Goal: Task Accomplishment & Management: Manage account settings

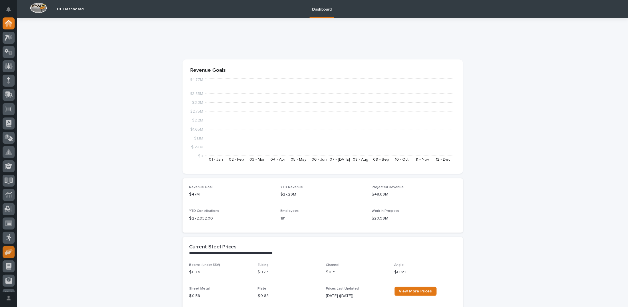
click at [10, 252] on icon at bounding box center [8, 252] width 7 height 5
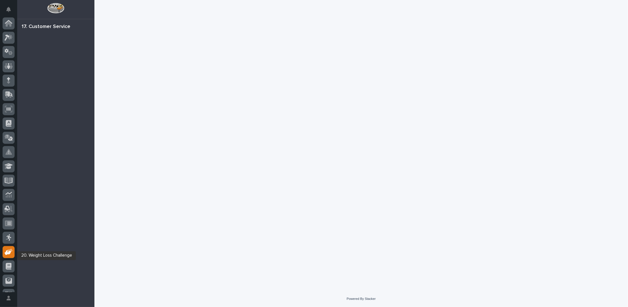
scroll to position [25, 0]
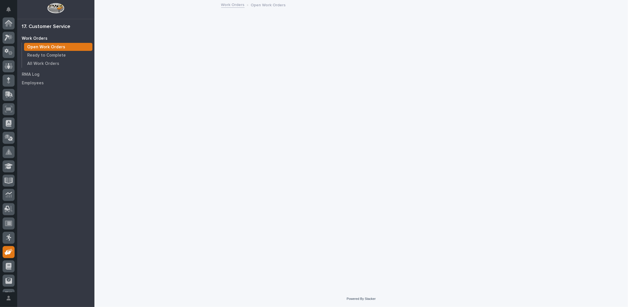
scroll to position [25, 0]
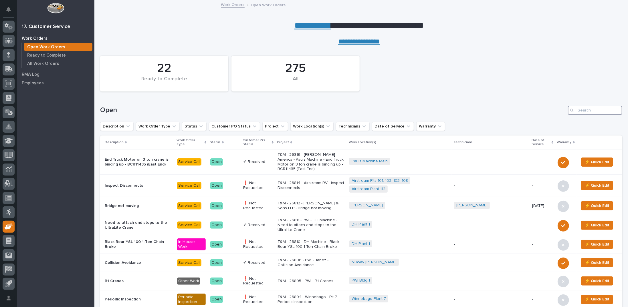
click at [580, 112] on input "Search" at bounding box center [595, 110] width 54 height 9
type input "26217"
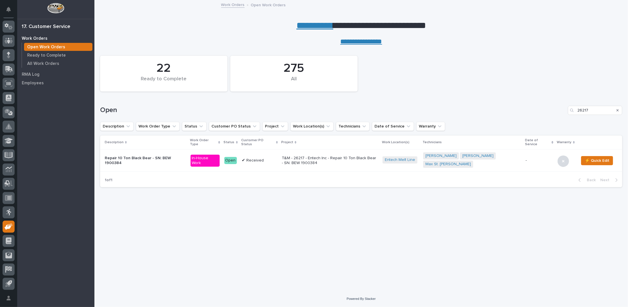
click at [303, 156] on p "T&M - 26217 - Entech Inc - Repair 10 Ton Black Bear - SN: BEW 1900384" at bounding box center [330, 161] width 96 height 10
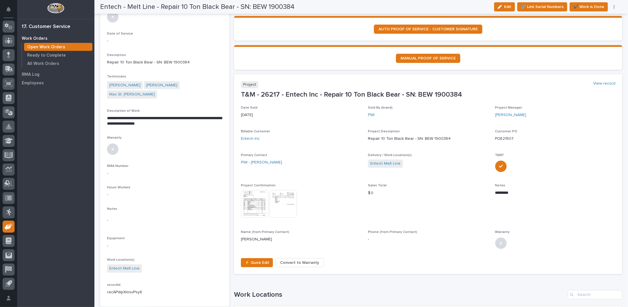
scroll to position [57, 0]
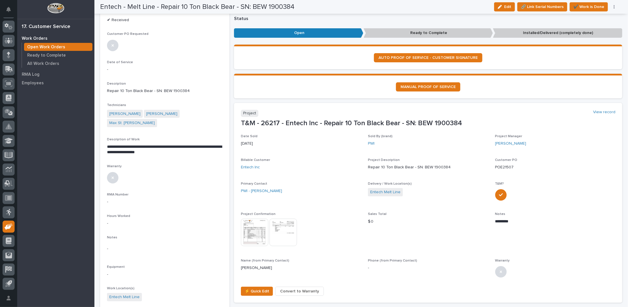
click at [252, 236] on img at bounding box center [254, 232] width 27 height 27
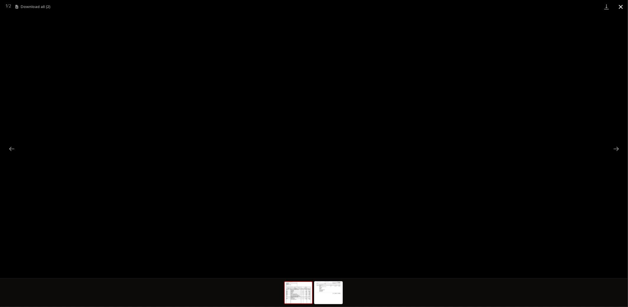
click at [621, 7] on button "Close gallery" at bounding box center [620, 6] width 14 height 13
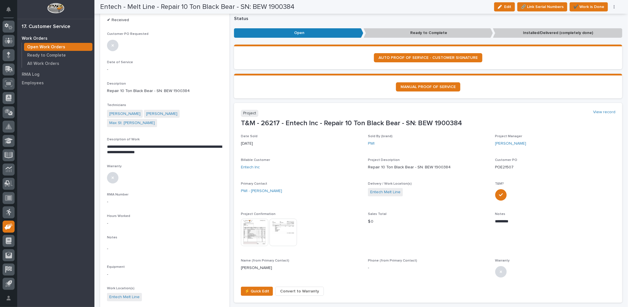
click at [287, 233] on img at bounding box center [282, 232] width 27 height 27
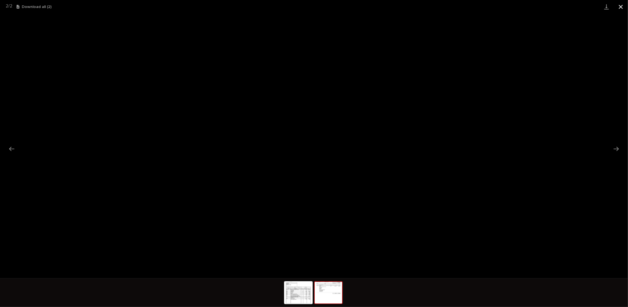
click at [621, 5] on button "Close gallery" at bounding box center [620, 6] width 14 height 13
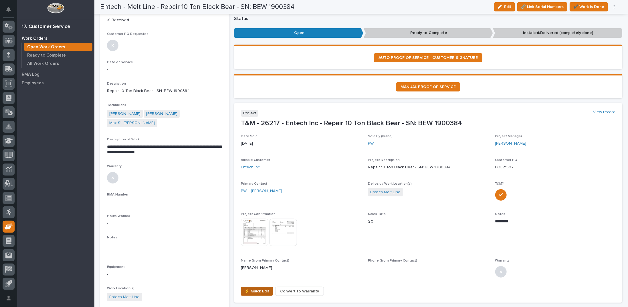
click at [249, 293] on span "⚡ Quick Edit" at bounding box center [257, 291] width 25 height 7
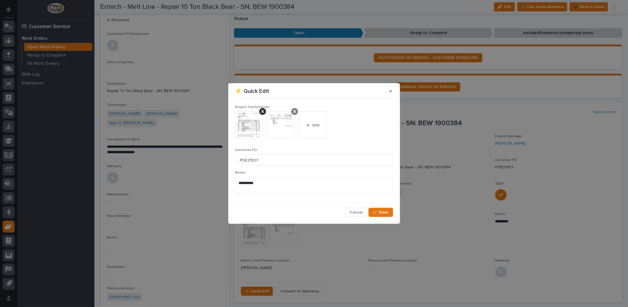
click at [263, 111] on icon at bounding box center [262, 111] width 3 height 5
click at [279, 122] on button "Add" at bounding box center [280, 125] width 27 height 27
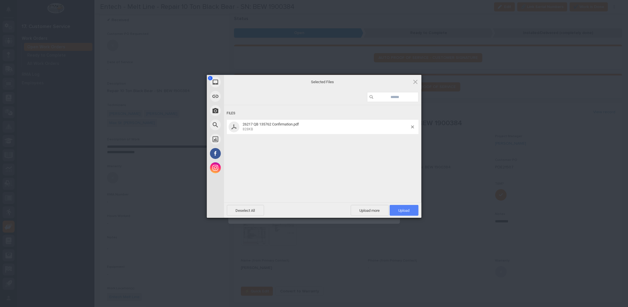
click at [403, 210] on span "Upload 1" at bounding box center [403, 211] width 11 height 4
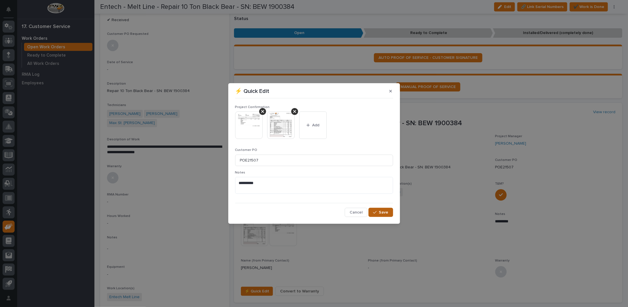
click at [384, 212] on span "Save" at bounding box center [383, 212] width 9 height 5
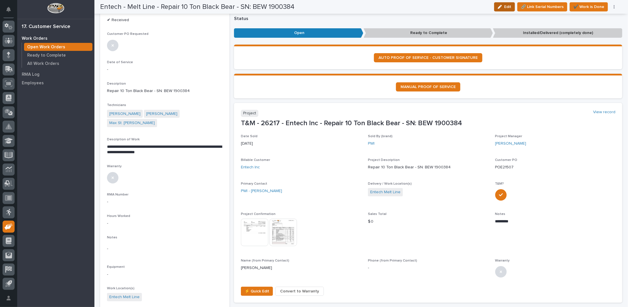
click at [500, 8] on icon "button" at bounding box center [500, 7] width 4 height 4
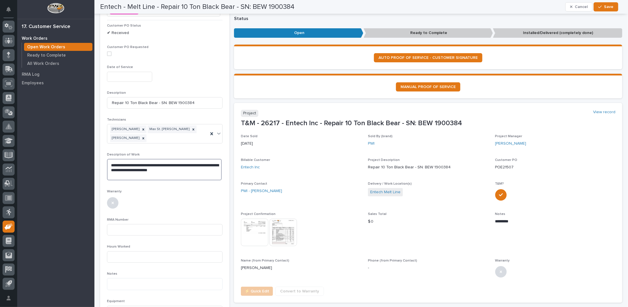
click at [179, 162] on textarea "**********" at bounding box center [164, 169] width 115 height 21
type textarea "**********"
click at [150, 76] on input "text" at bounding box center [129, 77] width 45 height 10
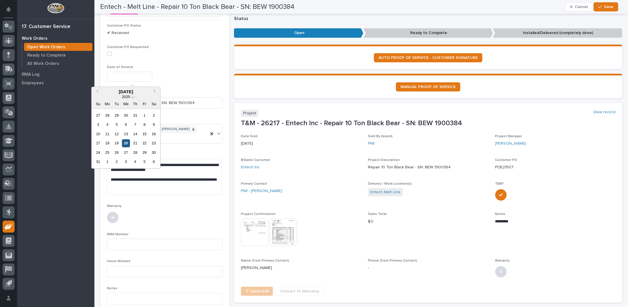
click at [124, 144] on div "20" at bounding box center [126, 144] width 8 height 8
type input "**********"
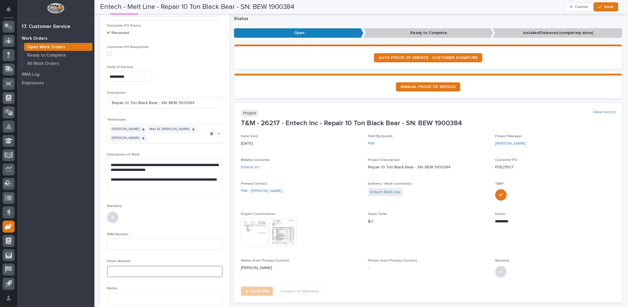
click at [124, 266] on input at bounding box center [165, 271] width 116 height 11
type input "30"
click at [162, 211] on div at bounding box center [165, 217] width 116 height 13
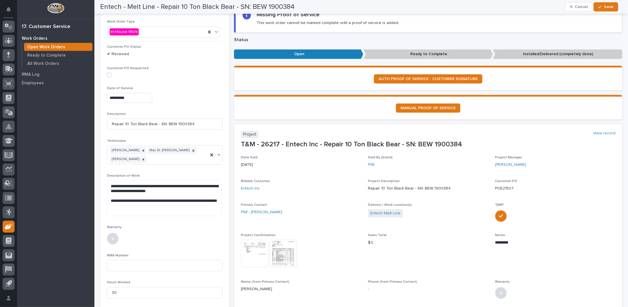
scroll to position [0, 0]
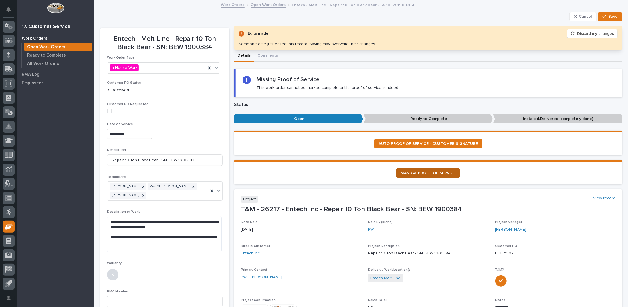
click at [407, 143] on span "AUTO PROOF OF SERVICE - CUSTOMER SIGNATURE" at bounding box center [427, 144] width 99 height 4
click at [603, 14] on button "Save" at bounding box center [610, 16] width 24 height 9
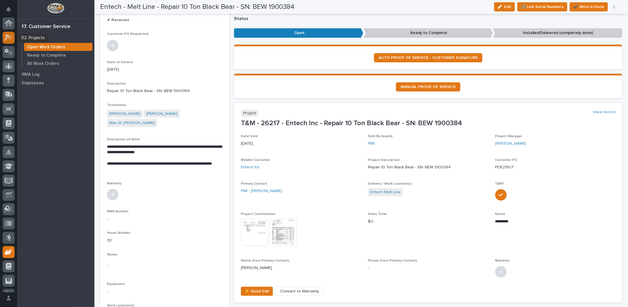
click at [6, 37] on icon at bounding box center [9, 37] width 8 height 7
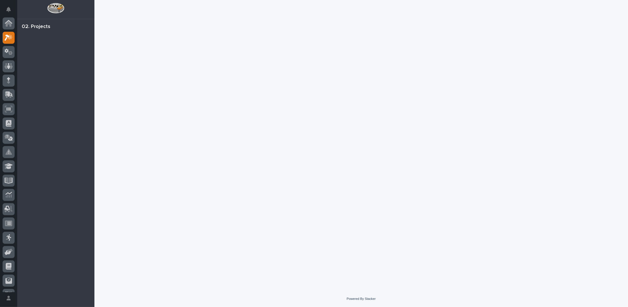
scroll to position [14, 0]
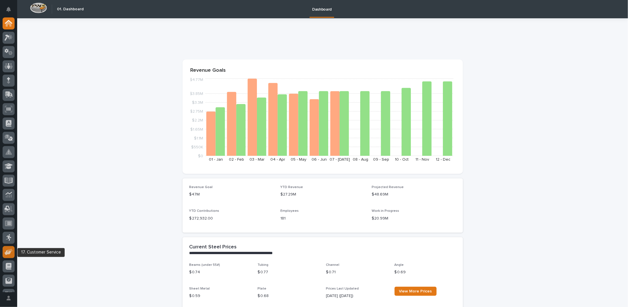
click at [9, 253] on icon at bounding box center [8, 252] width 7 height 5
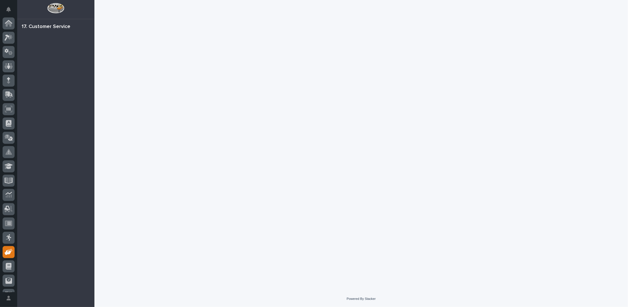
scroll to position [25, 0]
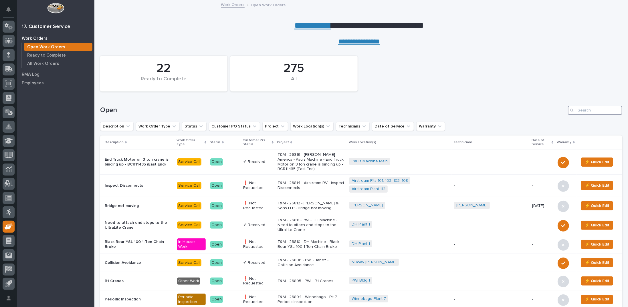
click at [592, 113] on input "Search" at bounding box center [595, 110] width 54 height 9
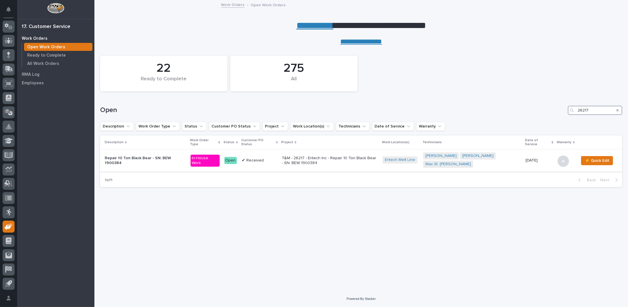
type input "26217"
click at [343, 156] on p "T&M - 26217 - Entech Inc - Repair 10 Ton Black Bear - SN: BEW 1900384" at bounding box center [330, 161] width 96 height 10
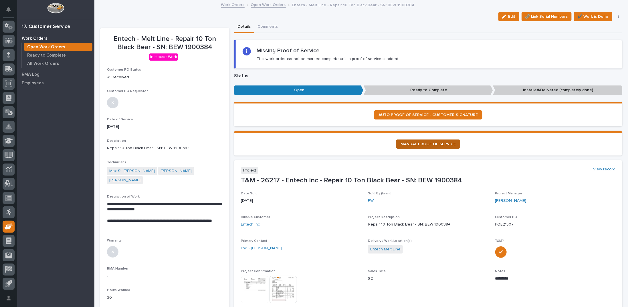
click at [412, 144] on span "MANUAL PROOF OF SERVICE" at bounding box center [427, 144] width 55 height 4
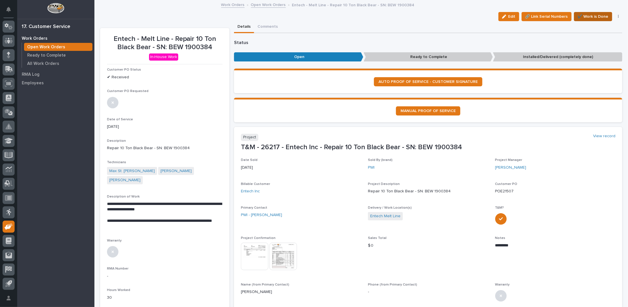
click at [597, 15] on span "✔️ Work is Done" at bounding box center [592, 16] width 31 height 7
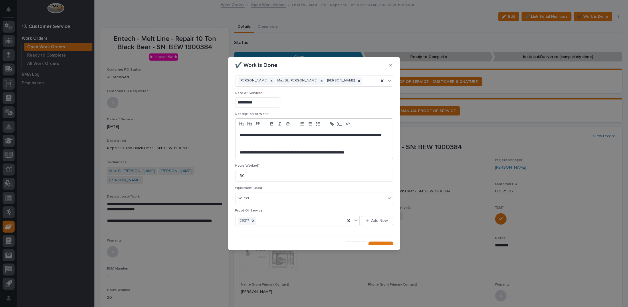
scroll to position [15, 0]
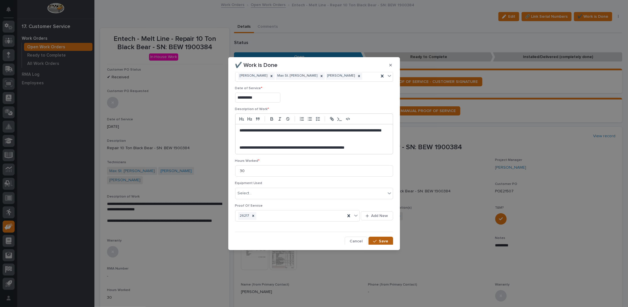
click at [379, 240] on span "Save" at bounding box center [383, 241] width 9 height 5
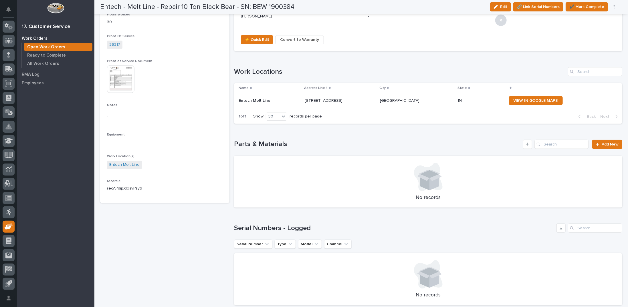
scroll to position [315, 0]
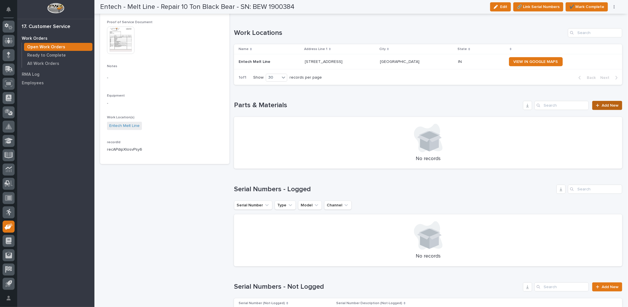
click at [603, 106] on span "Add New" at bounding box center [609, 106] width 17 height 4
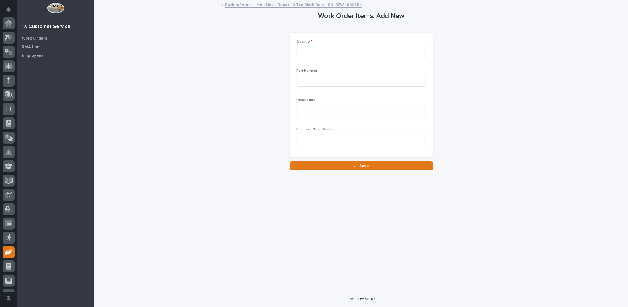
scroll to position [25, 0]
click at [392, 53] on input at bounding box center [361, 51] width 129 height 11
type input "2"
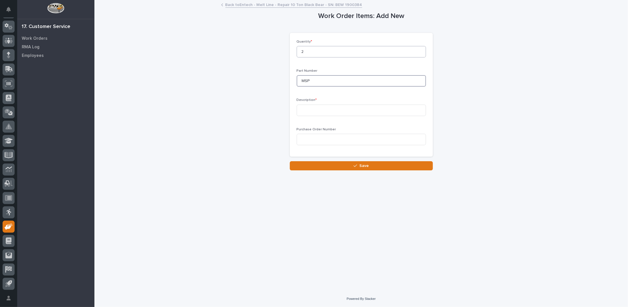
type input "MSP"
type input "Geared Wheel"
click at [384, 168] on button "Save" at bounding box center [361, 165] width 143 height 9
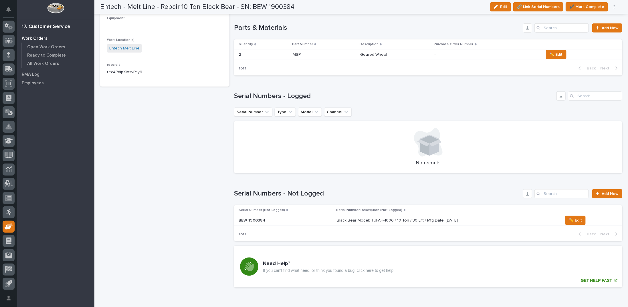
scroll to position [364, 0]
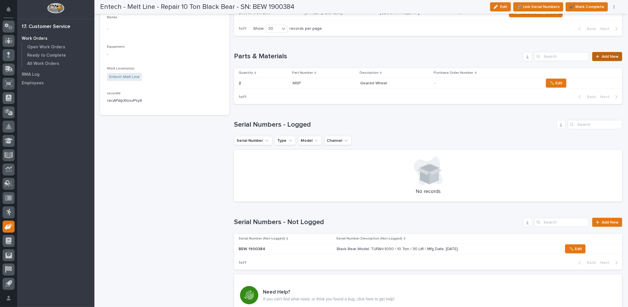
click at [597, 54] on link "Add New" at bounding box center [607, 56] width 30 height 9
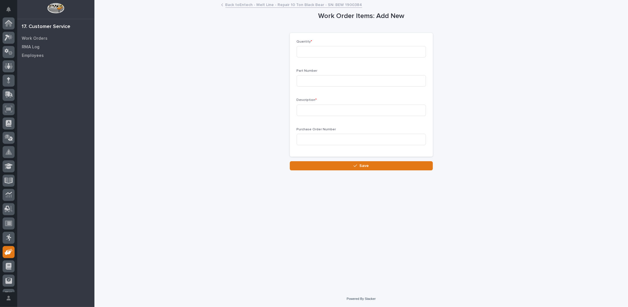
scroll to position [25, 0]
click at [336, 47] on input at bounding box center [361, 51] width 129 height 11
type input "2"
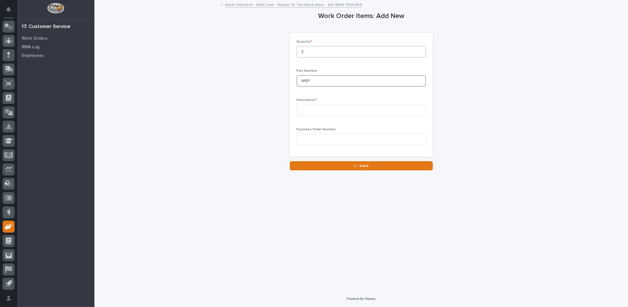
type input "MSP"
type input "Plain Wheel"
click at [366, 165] on span "Save" at bounding box center [363, 165] width 9 height 5
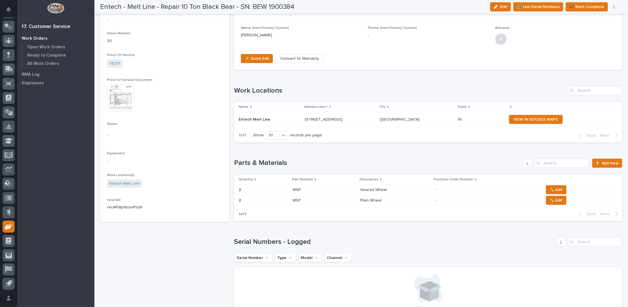
scroll to position [315, 0]
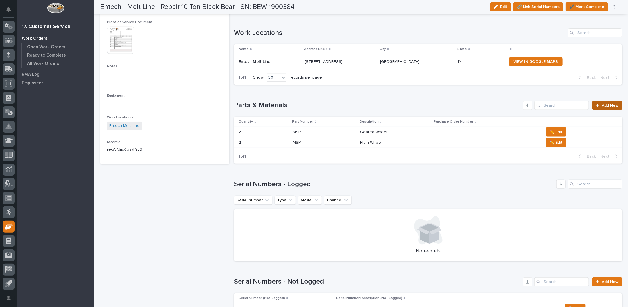
click at [601, 104] on span "Add New" at bounding box center [609, 106] width 17 height 4
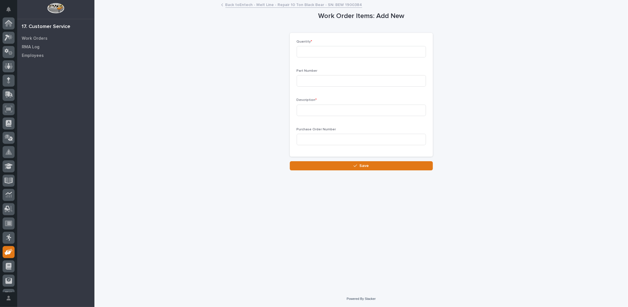
scroll to position [25, 0]
click at [333, 53] on input at bounding box center [361, 51] width 129 height 11
type input "2"
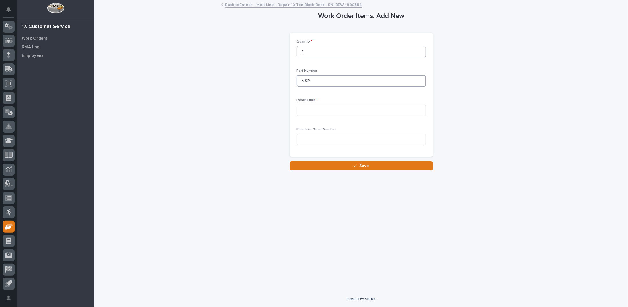
type input "MSP"
type input "Shaft Pinion"
click at [376, 164] on button "Save" at bounding box center [361, 165] width 143 height 9
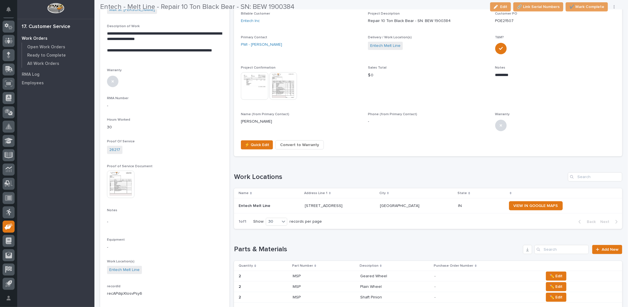
scroll to position [229, 0]
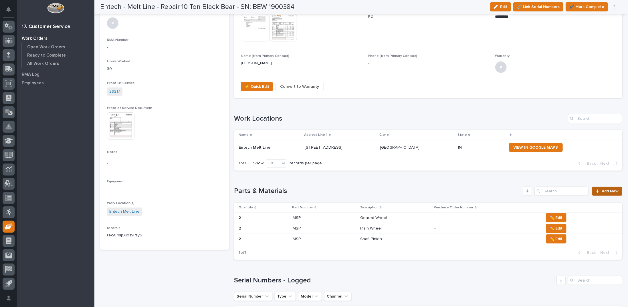
click at [601, 190] on span "Add New" at bounding box center [609, 191] width 17 height 4
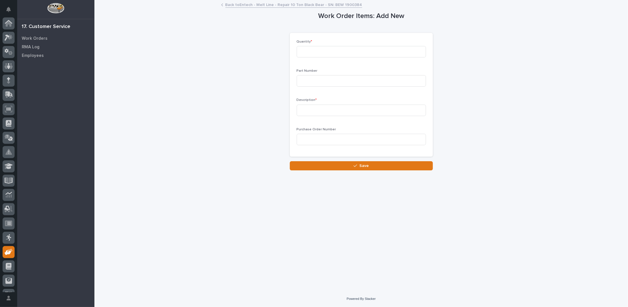
scroll to position [25, 0]
click at [317, 48] on input at bounding box center [361, 51] width 129 height 11
type input "2"
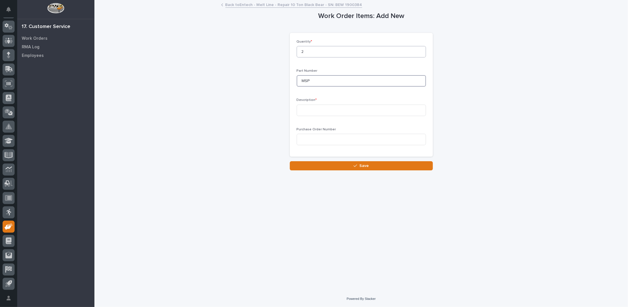
type input "MSP"
type input "Set Screw"
click at [357, 165] on icon "button" at bounding box center [355, 166] width 3 height 3
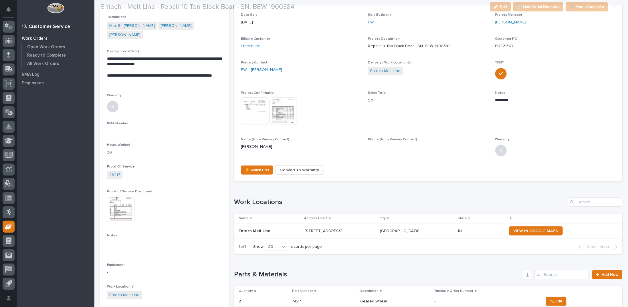
scroll to position [200, 0]
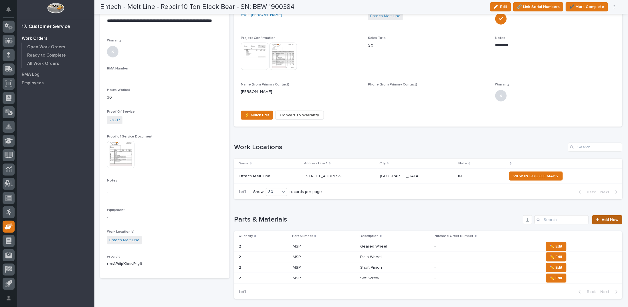
click at [601, 218] on span "Add New" at bounding box center [609, 220] width 17 height 4
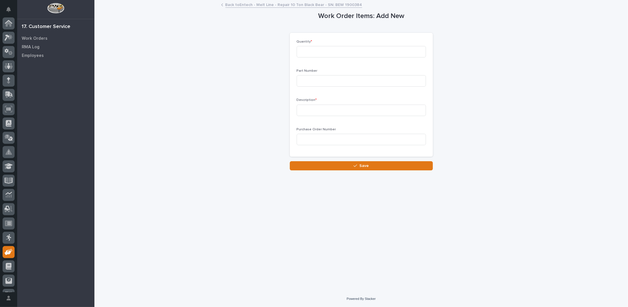
scroll to position [25, 0]
click at [300, 50] on input at bounding box center [361, 51] width 129 height 11
type input "1"
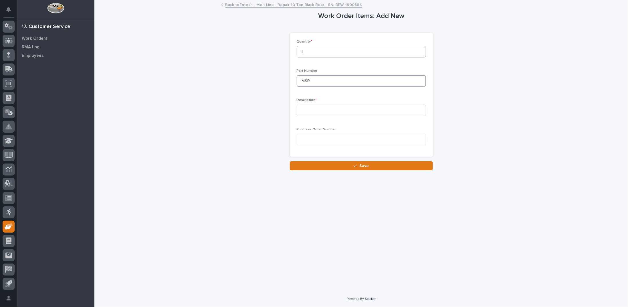
type input "MSP"
type input "Bearing"
click at [362, 167] on span "Save" at bounding box center [363, 165] width 9 height 5
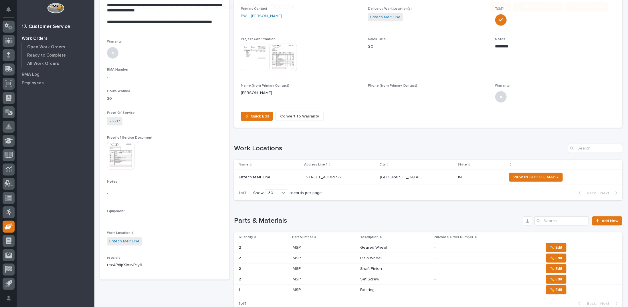
scroll to position [200, 0]
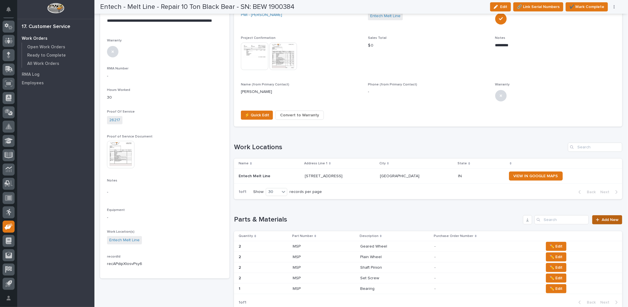
click at [601, 219] on span "Add New" at bounding box center [609, 220] width 17 height 4
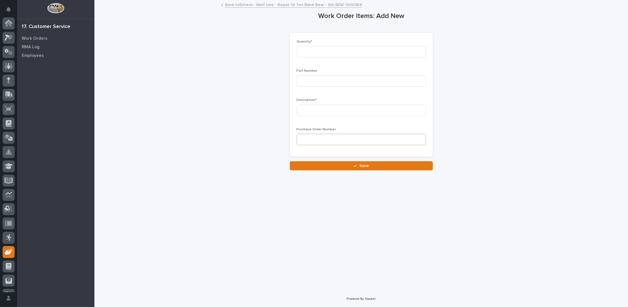
scroll to position [25, 0]
click at [313, 50] on input at bounding box center [361, 51] width 129 height 11
type input "1"
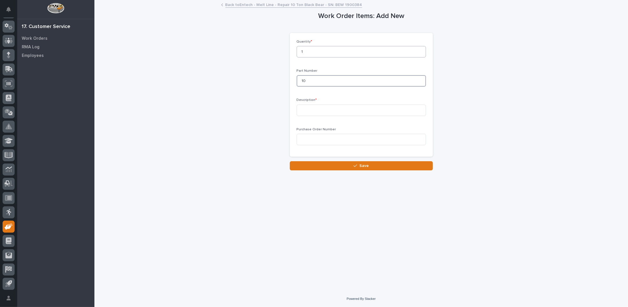
type input "1"
type input "MSP"
type input "10 Ton Coupling (Motor side)"
drag, startPoint x: 367, startPoint y: 168, endPoint x: 364, endPoint y: 163, distance: 5.6
click at [366, 168] on span "Save" at bounding box center [363, 165] width 9 height 5
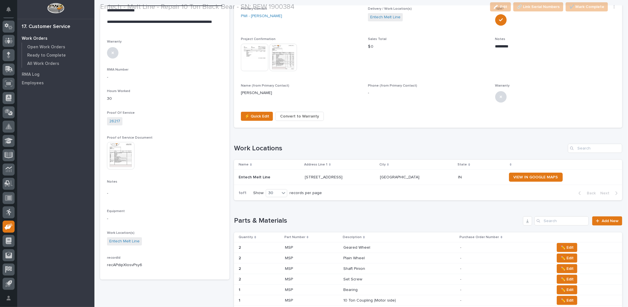
scroll to position [200, 0]
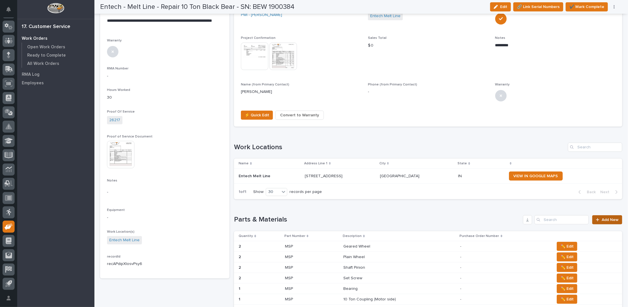
click at [592, 220] on link "Add New" at bounding box center [607, 219] width 30 height 9
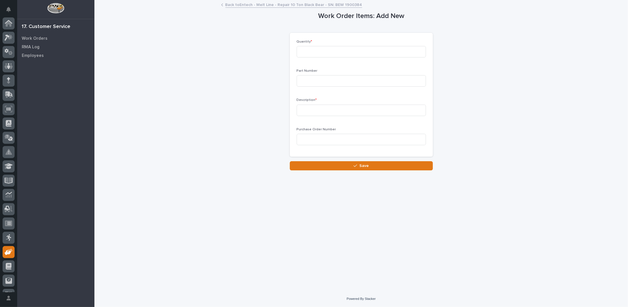
scroll to position [25, 0]
click at [340, 52] on input at bounding box center [361, 51] width 129 height 11
type input "1"
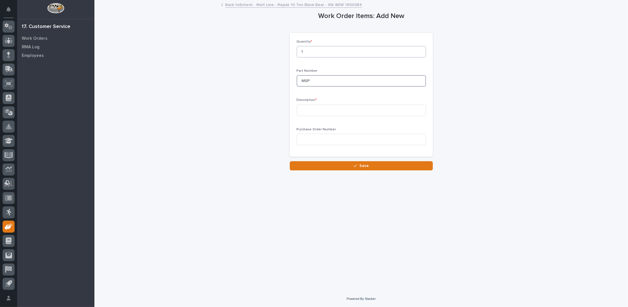
type input "MSP"
type input "10 Ton Coupling (Gear Case Side)"
click at [352, 168] on button "Save" at bounding box center [361, 165] width 143 height 9
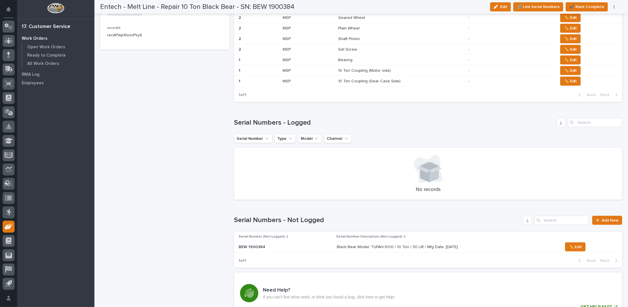
scroll to position [343, 0]
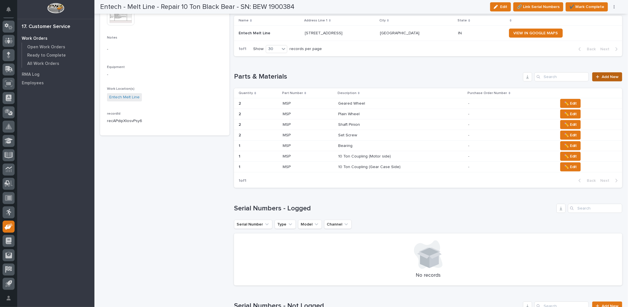
click at [604, 78] on span "Add New" at bounding box center [609, 77] width 17 height 4
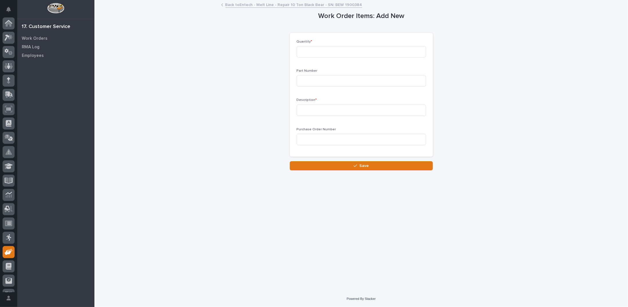
scroll to position [25, 0]
click at [358, 55] on input at bounding box center [361, 51] width 129 height 11
type input "1"
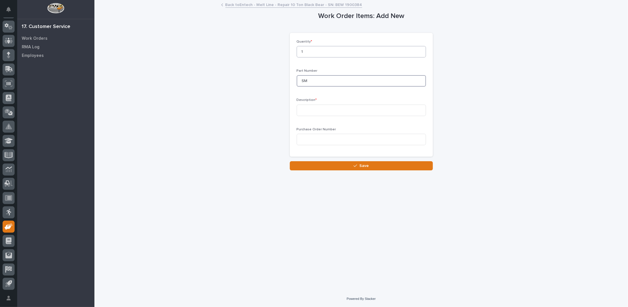
type input "S"
type input "MSP"
type input "10 Ton Drum Shaft"
click at [361, 166] on span "Save" at bounding box center [363, 165] width 9 height 5
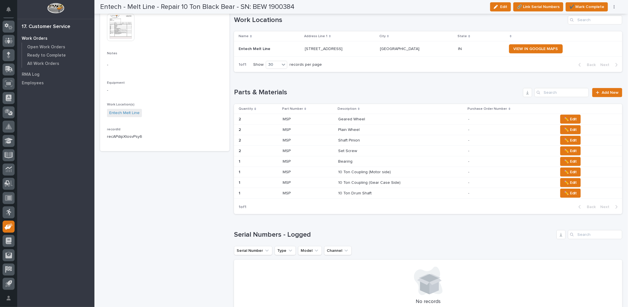
scroll to position [348, 0]
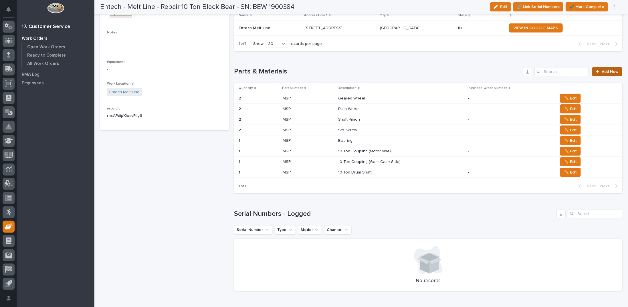
click at [601, 72] on span "Add New" at bounding box center [609, 72] width 17 height 4
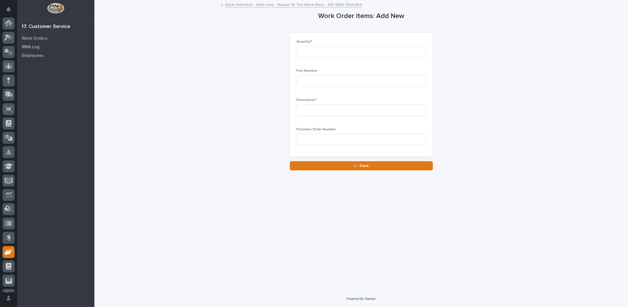
scroll to position [25, 0]
click at [317, 51] on input at bounding box center [361, 51] width 129 height 11
type input "1"
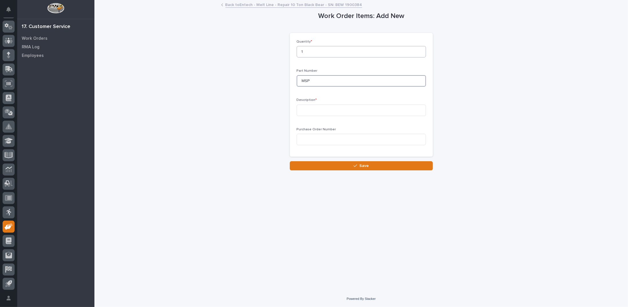
type input "MSP"
type input "Gear Case Assembly w/ GLS"
click at [380, 168] on button "Save" at bounding box center [361, 165] width 143 height 9
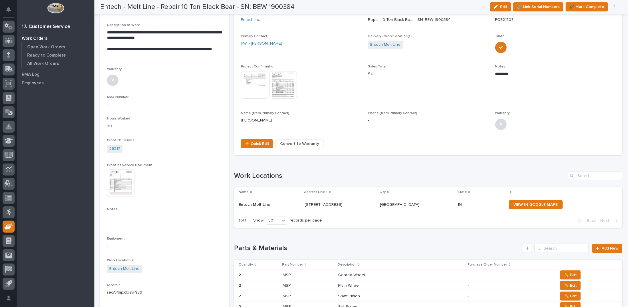
scroll to position [257, 0]
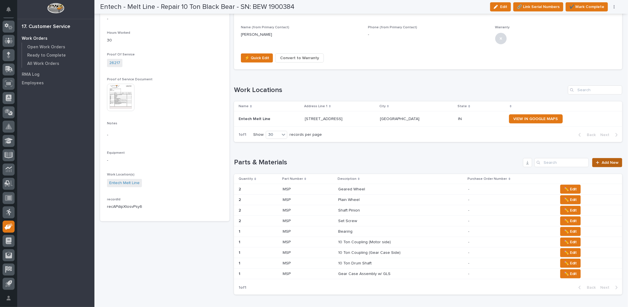
click at [606, 159] on link "Add New" at bounding box center [607, 162] width 30 height 9
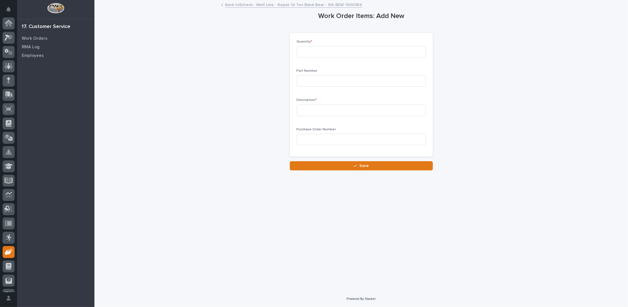
scroll to position [25, 0]
click at [313, 51] on input at bounding box center [361, 51] width 129 height 11
type input "1"
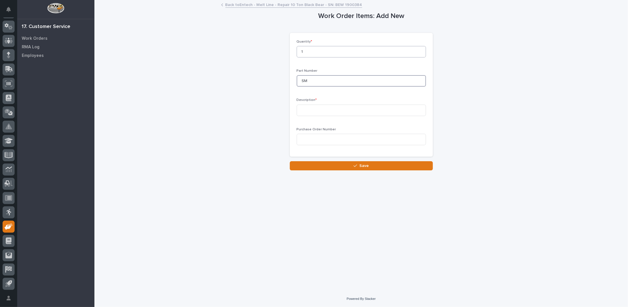
type input "S"
type input "MSP"
type input "Side Guide Rollers"
click at [355, 165] on icon "button" at bounding box center [355, 166] width 3 height 4
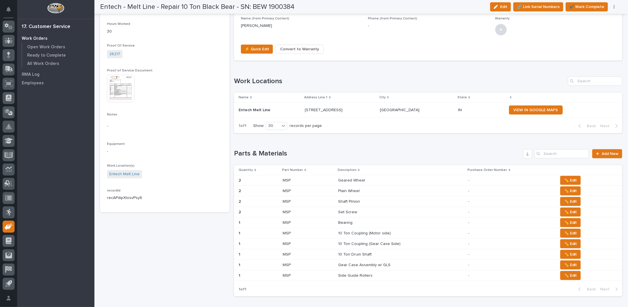
scroll to position [286, 0]
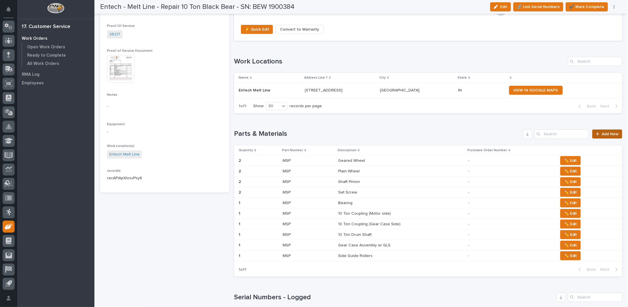
click at [601, 132] on span "Add New" at bounding box center [609, 134] width 17 height 4
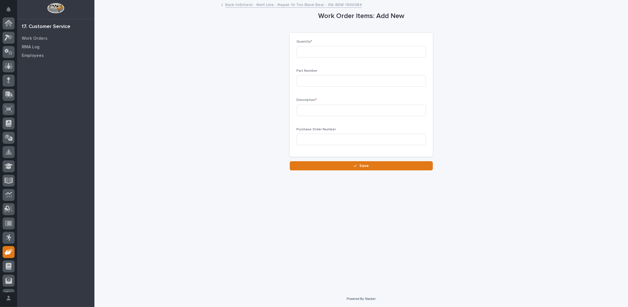
scroll to position [25, 0]
click at [345, 52] on input at bounding box center [361, 51] width 129 height 11
type input "1"
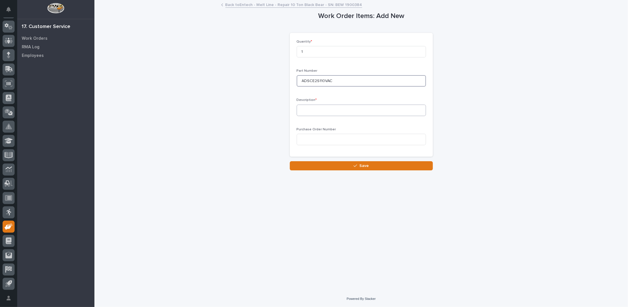
type input "ADSCE2S110VAC"
click at [335, 111] on input at bounding box center [361, 110] width 129 height 11
type input "Mainline Contactor"
click at [366, 165] on span "Save" at bounding box center [363, 165] width 9 height 5
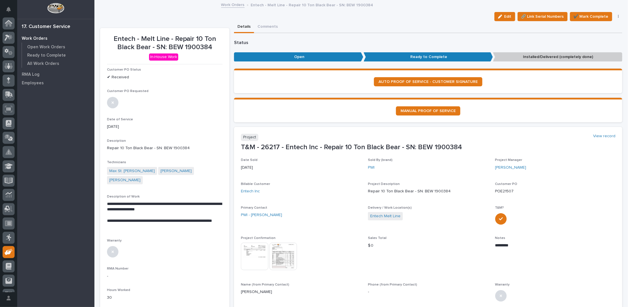
scroll to position [25, 0]
click at [618, 15] on icon "button" at bounding box center [618, 17] width 1 height 4
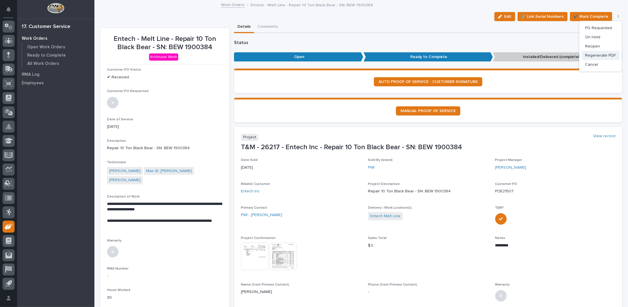
click at [598, 53] on span "Regenerate PDF" at bounding box center [600, 55] width 31 height 7
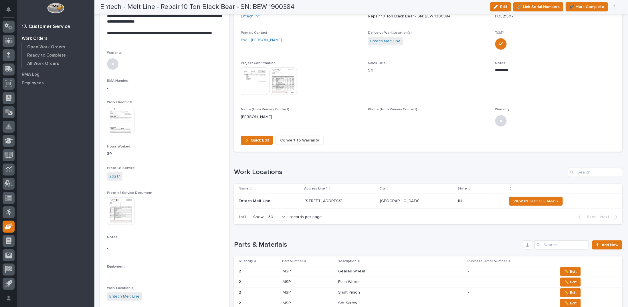
scroll to position [184, 0]
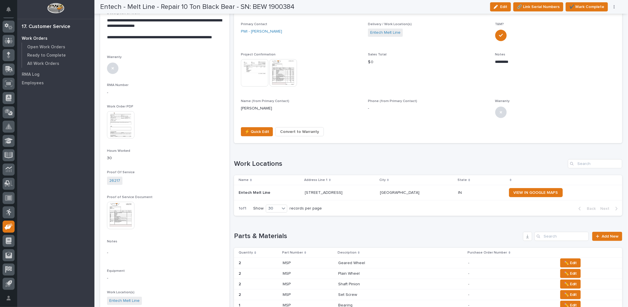
click at [122, 112] on img at bounding box center [120, 124] width 27 height 27
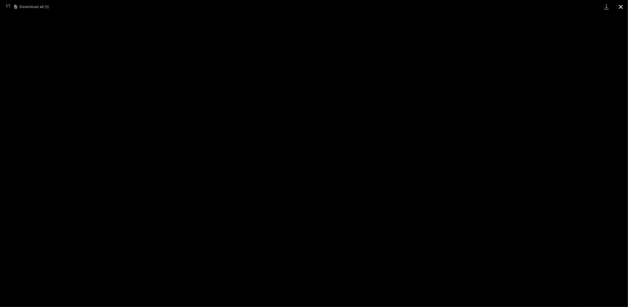
click at [619, 9] on button "Close gallery" at bounding box center [620, 6] width 14 height 13
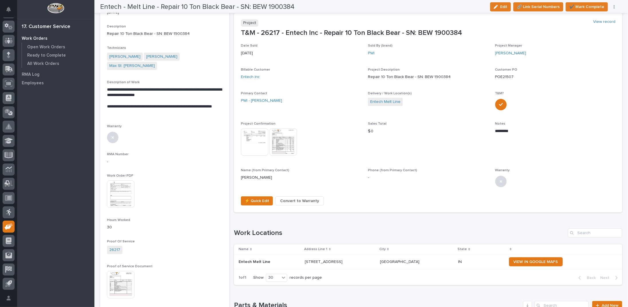
scroll to position [0, 0]
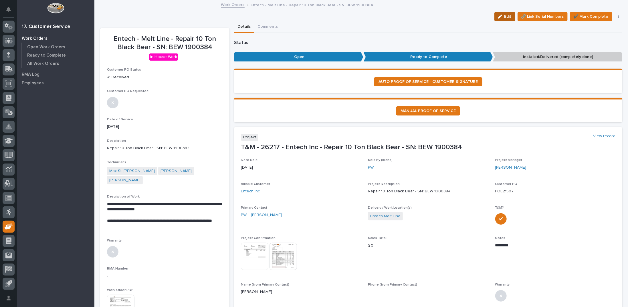
click at [501, 16] on div "button" at bounding box center [501, 17] width 6 height 4
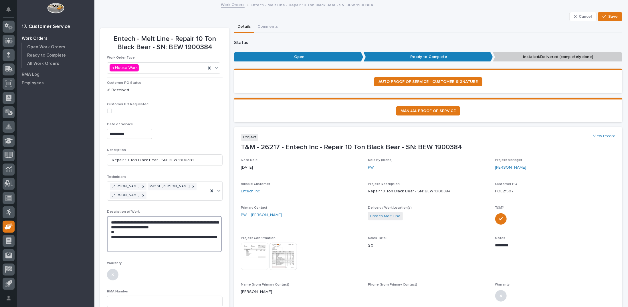
click at [145, 232] on textarea "**********" at bounding box center [164, 234] width 115 height 36
type textarea "**********"
click at [602, 16] on icon "button" at bounding box center [603, 17] width 3 height 4
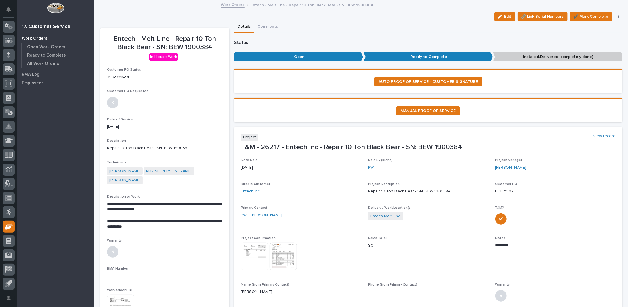
click at [231, 4] on link "Work Orders" at bounding box center [232, 4] width 23 height 7
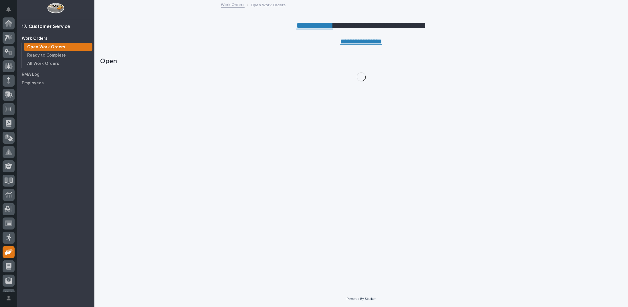
scroll to position [25, 0]
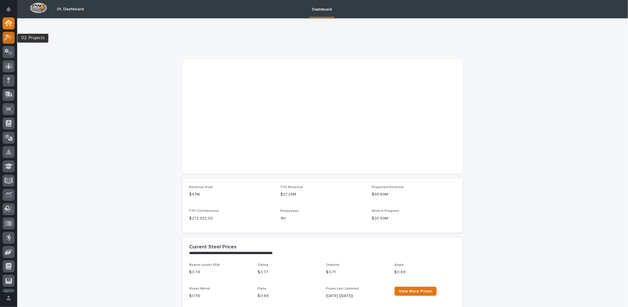
click at [11, 37] on icon at bounding box center [10, 37] width 5 height 6
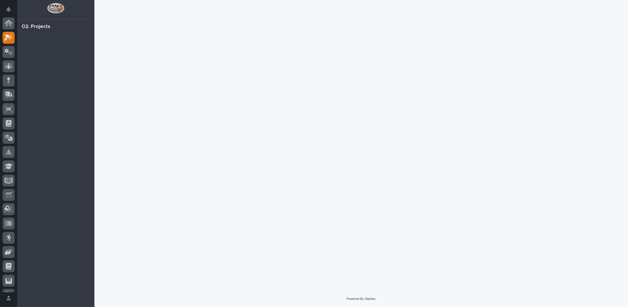
scroll to position [14, 0]
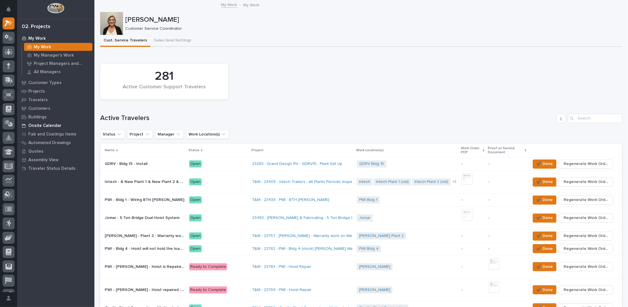
click at [43, 126] on p "Onsite Calendar" at bounding box center [44, 125] width 33 height 5
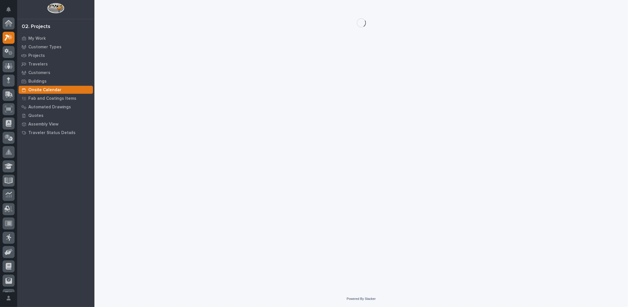
scroll to position [14, 0]
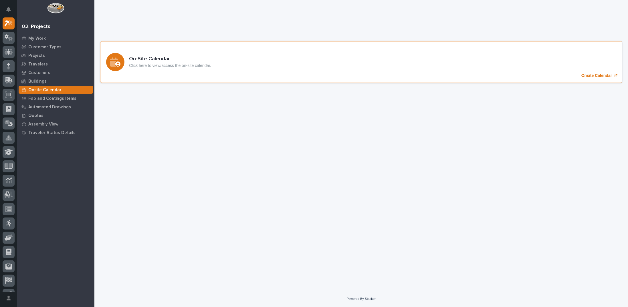
click at [601, 75] on p "Onsite Calendar" at bounding box center [596, 75] width 31 height 5
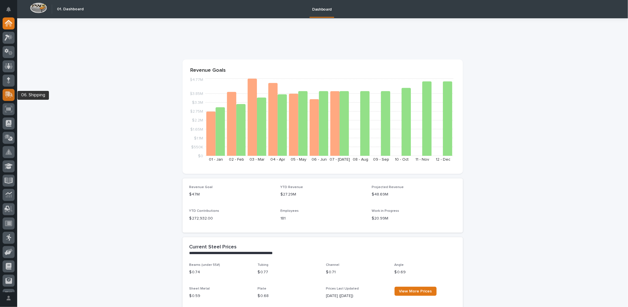
click at [9, 97] on icon at bounding box center [8, 95] width 7 height 5
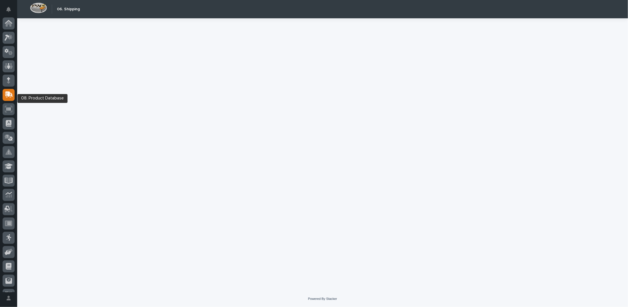
scroll to position [25, 0]
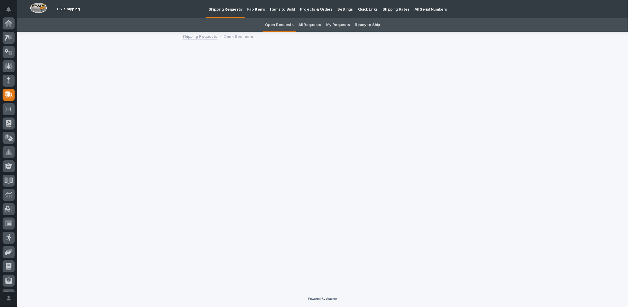
scroll to position [25, 0]
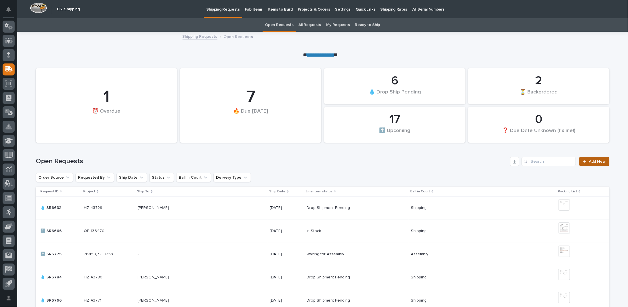
click at [593, 164] on link "Add New" at bounding box center [594, 161] width 30 height 9
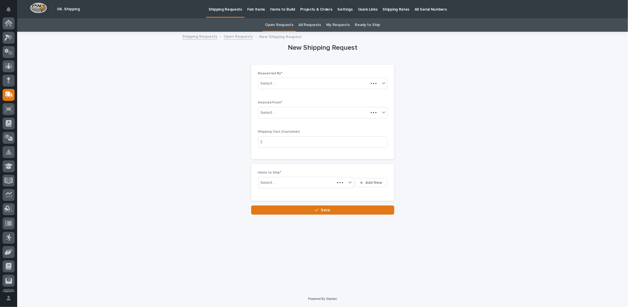
scroll to position [25, 0]
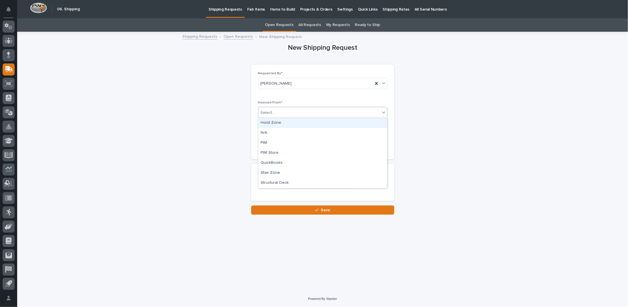
click at [275, 111] on input "text" at bounding box center [275, 112] width 1 height 5
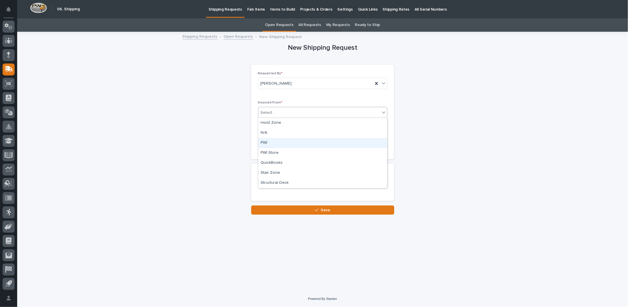
drag, startPoint x: 266, startPoint y: 148, endPoint x: 266, endPoint y: 145, distance: 3.7
click at [266, 145] on div "PWI" at bounding box center [322, 143] width 129 height 10
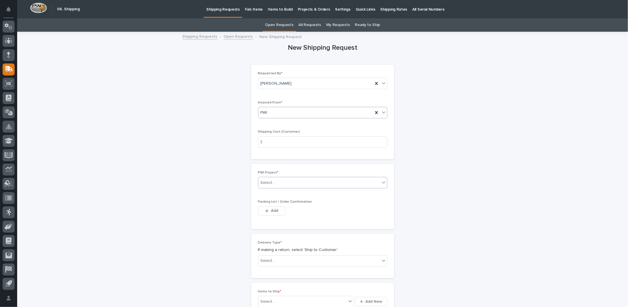
click at [270, 183] on div "Select..." at bounding box center [268, 183] width 14 height 6
type input "*****"
click at [265, 196] on div "T&M - 26217 - Entech Inc - Repair 10 Ton Black Bear - SN: BEW 1900384" at bounding box center [320, 193] width 129 height 10
click at [265, 218] on button "Add" at bounding box center [271, 221] width 27 height 9
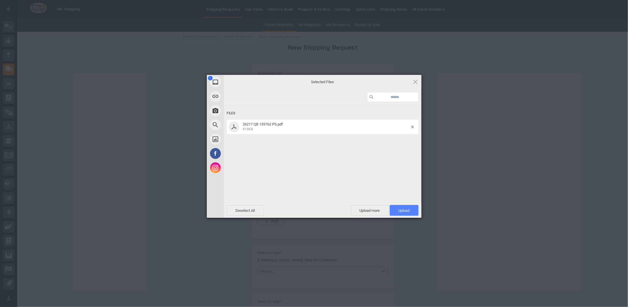
click at [399, 212] on span "Upload 1" at bounding box center [403, 211] width 11 height 4
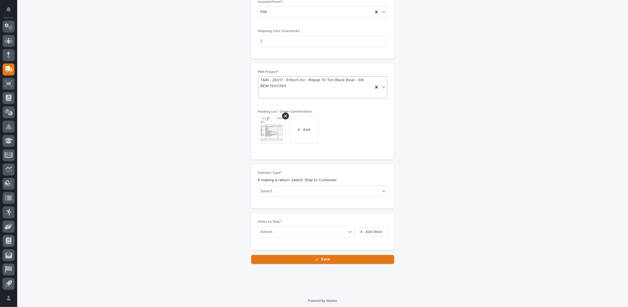
scroll to position [101, 0]
click at [266, 193] on div "Select..." at bounding box center [268, 191] width 14 height 6
click at [267, 202] on div "Ship to Customer" at bounding box center [320, 201] width 129 height 10
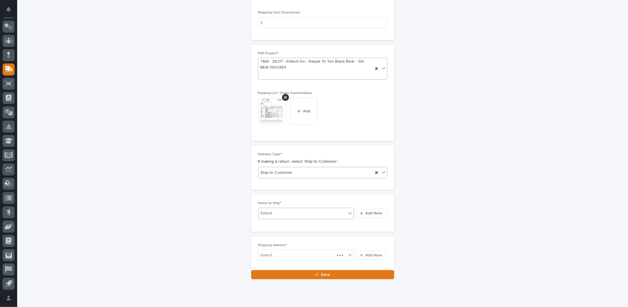
scroll to position [122, 0]
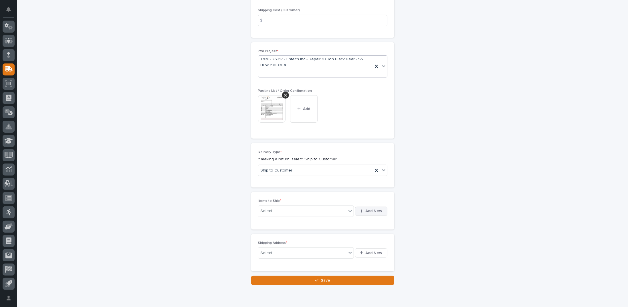
click at [366, 209] on span "Add New" at bounding box center [374, 211] width 17 height 5
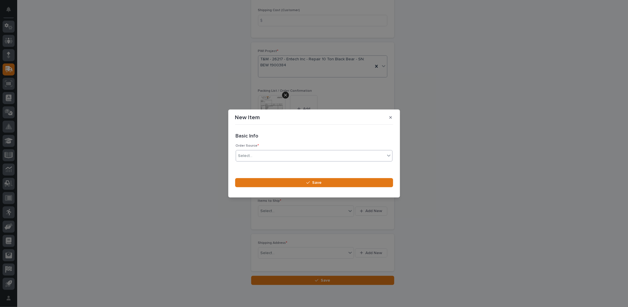
click at [259, 159] on div "Select..." at bounding box center [310, 155] width 149 height 9
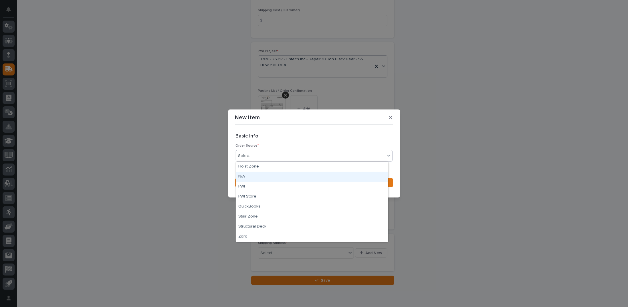
click at [239, 175] on div "N/A" at bounding box center [312, 177] width 152 height 10
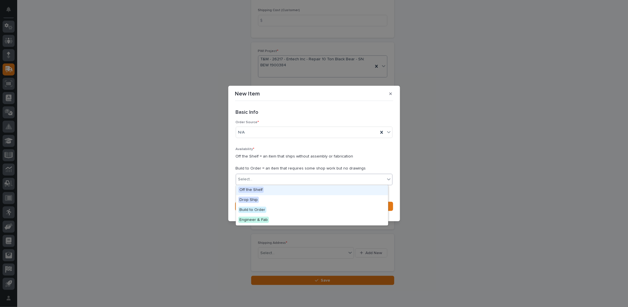
click at [261, 181] on div "Select..." at bounding box center [310, 179] width 149 height 9
click at [253, 188] on span "Off the Shelf" at bounding box center [250, 190] width 25 height 6
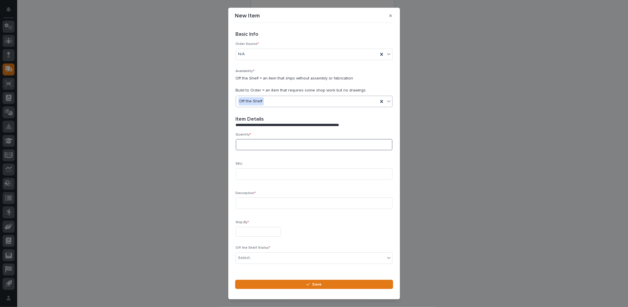
click at [248, 143] on input at bounding box center [314, 144] width 157 height 11
type input "1"
type input "Black Bear TUFAH-1000-30 10-Ton Hoist SN: 1900384"
click at [244, 229] on input "text" at bounding box center [258, 232] width 45 height 10
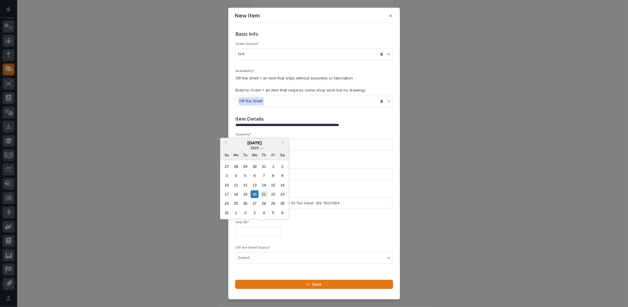
click at [264, 192] on div "21" at bounding box center [264, 194] width 8 height 8
type input "**********"
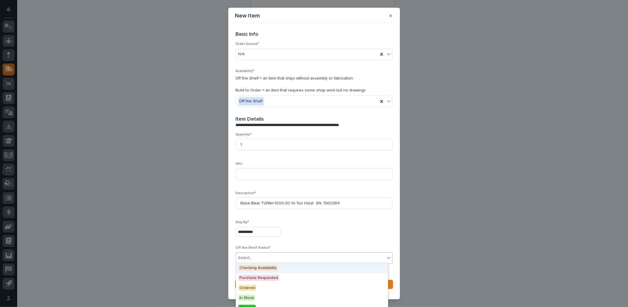
click at [257, 255] on div "Select..." at bounding box center [310, 257] width 149 height 9
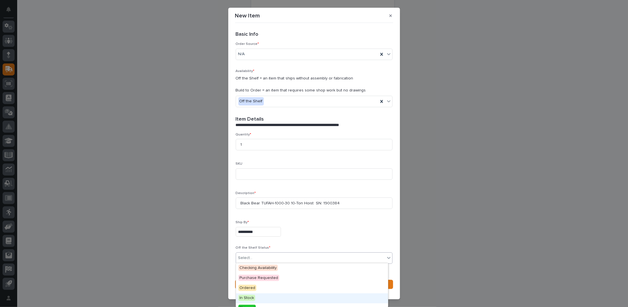
click at [253, 297] on span "In Stock" at bounding box center [246, 298] width 17 height 6
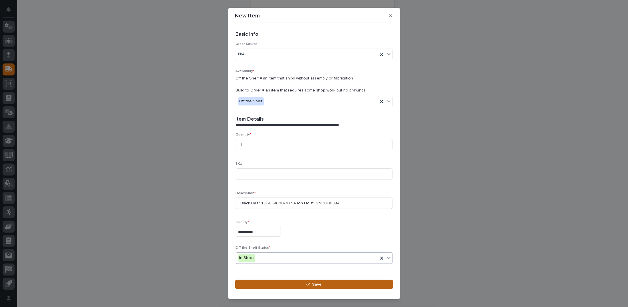
click at [299, 284] on button "Save" at bounding box center [314, 284] width 158 height 9
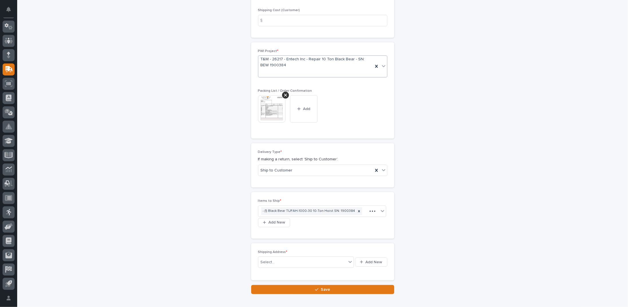
scroll to position [126, 0]
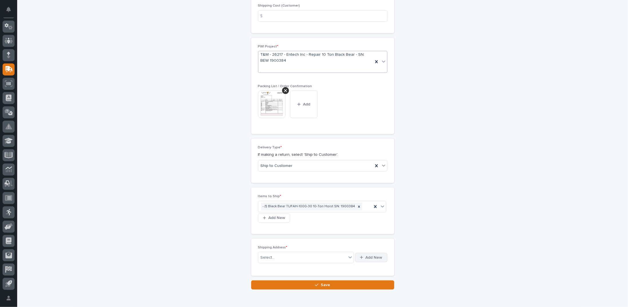
click at [370, 256] on span "Add New" at bounding box center [374, 257] width 17 height 5
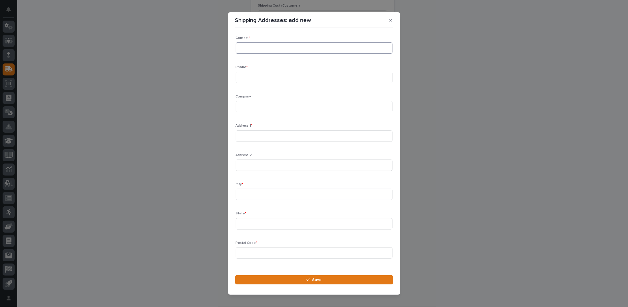
click at [247, 49] on input at bounding box center [314, 47] width 157 height 11
type input "Paul Miller"
paste input "574-202-1243"
type input "574-202-1243"
type input "Entech"
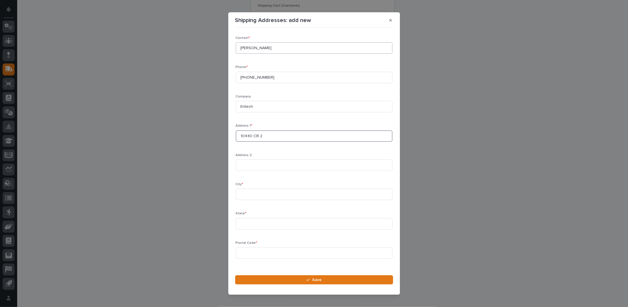
type input "10440 CR 2"
type input "I"
type input "Middlebury"
type input "IN"
type input "46540"
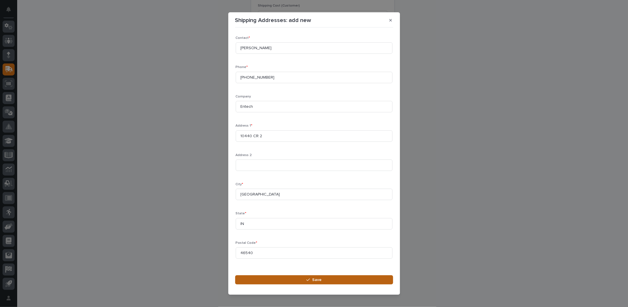
click at [319, 282] on span "Save" at bounding box center [316, 279] width 9 height 5
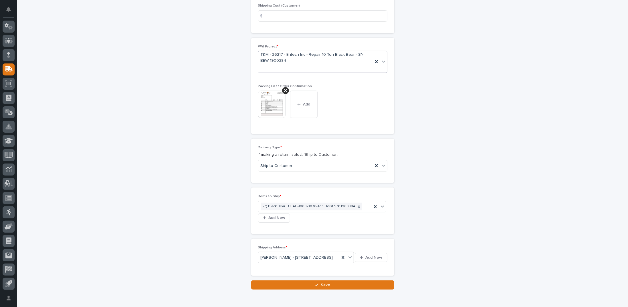
scroll to position [132, 0]
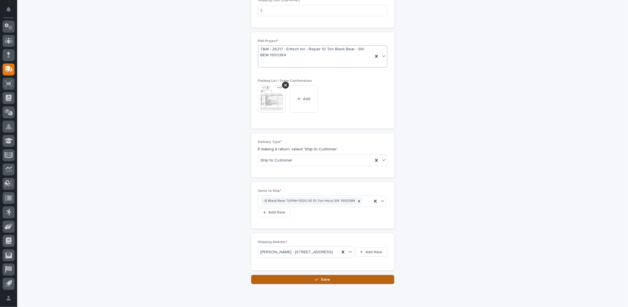
click at [329, 284] on button "Save" at bounding box center [322, 279] width 143 height 9
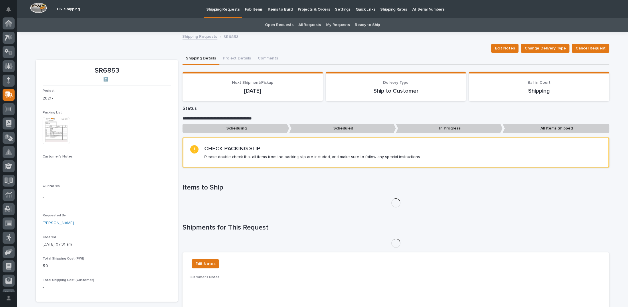
scroll to position [25, 0]
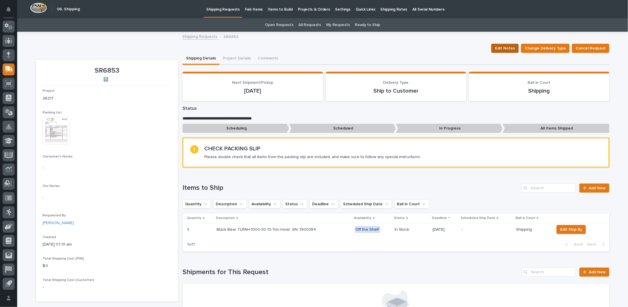
click at [506, 48] on span "Edit Notes" at bounding box center [505, 48] width 20 height 7
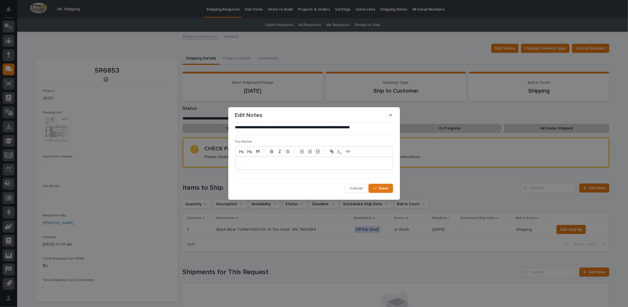
click at [249, 160] on div at bounding box center [313, 163] width 157 height 13
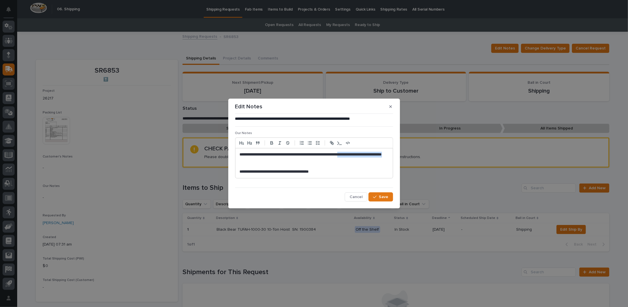
drag, startPoint x: 360, startPoint y: 155, endPoint x: 381, endPoint y: 160, distance: 20.9
click at [381, 160] on p "**********" at bounding box center [314, 157] width 149 height 11
click at [375, 154] on p "**********" at bounding box center [314, 157] width 149 height 11
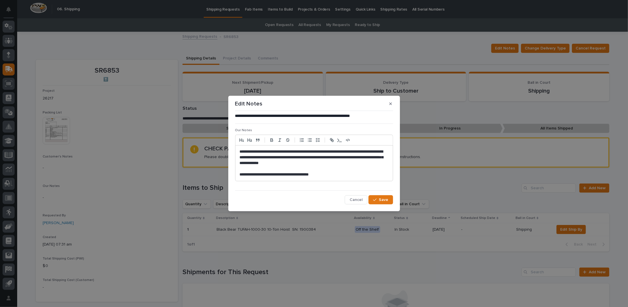
click at [277, 157] on p "**********" at bounding box center [314, 157] width 149 height 17
click at [327, 157] on p "**********" at bounding box center [314, 157] width 149 height 17
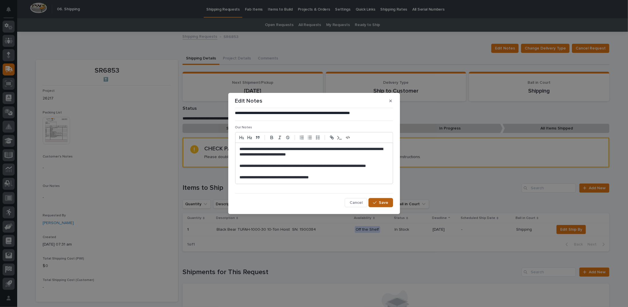
click at [379, 201] on span "Save" at bounding box center [383, 202] width 9 height 5
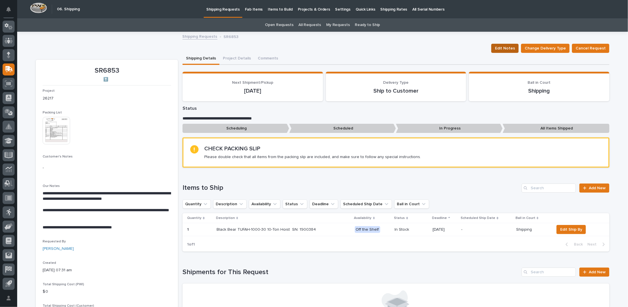
click at [501, 47] on span "Edit Notes" at bounding box center [505, 48] width 20 height 7
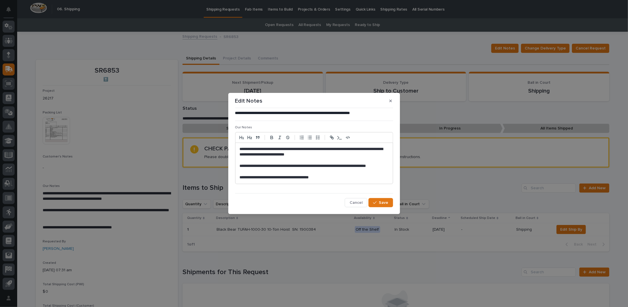
click at [331, 154] on p "**********" at bounding box center [314, 151] width 149 height 11
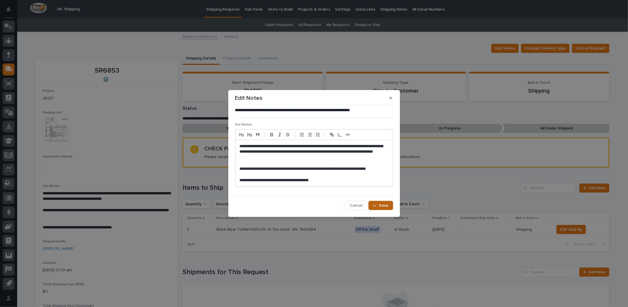
click at [382, 205] on span "Save" at bounding box center [383, 205] width 9 height 5
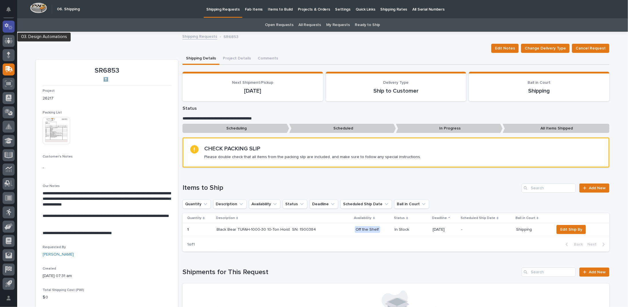
scroll to position [0, 0]
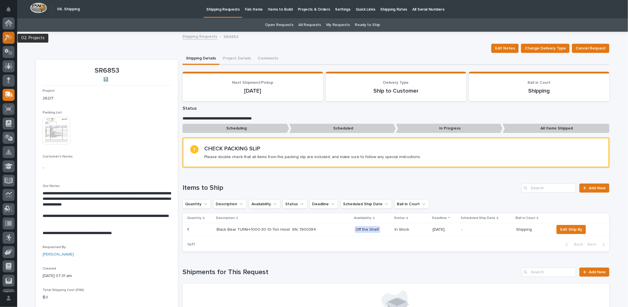
click at [7, 34] on icon at bounding box center [9, 37] width 8 height 7
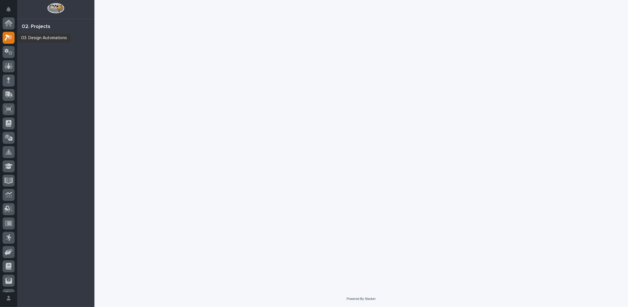
scroll to position [14, 0]
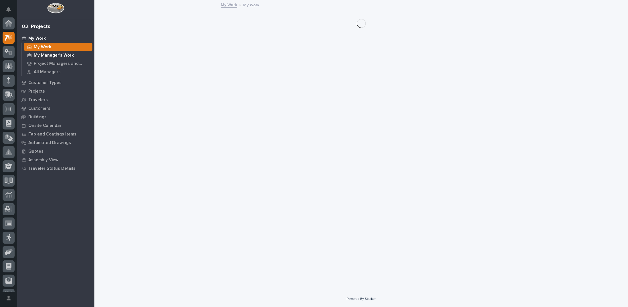
scroll to position [14, 0]
click at [35, 108] on p "Customers" at bounding box center [39, 108] width 22 height 5
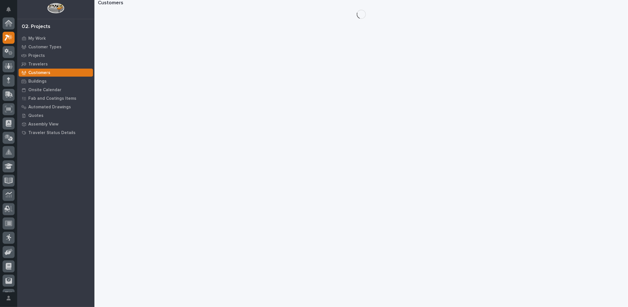
scroll to position [14, 0]
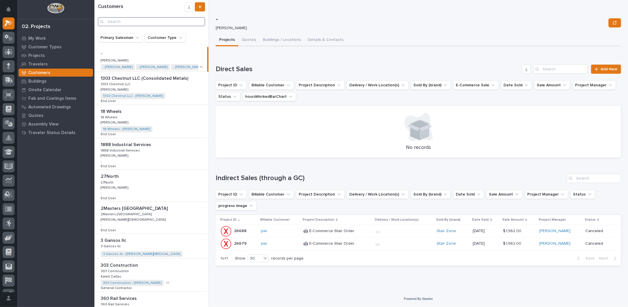
click at [138, 21] on input "Search" at bounding box center [151, 21] width 107 height 9
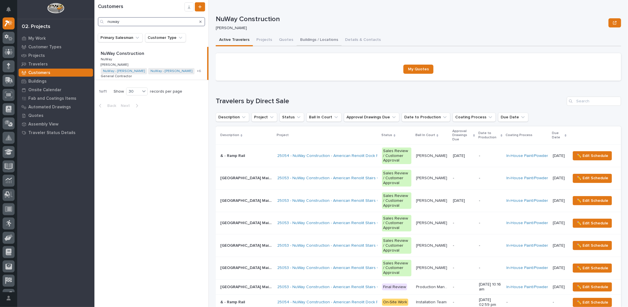
type input "nuway"
click at [311, 40] on button "Buildings / Locations" at bounding box center [319, 40] width 45 height 12
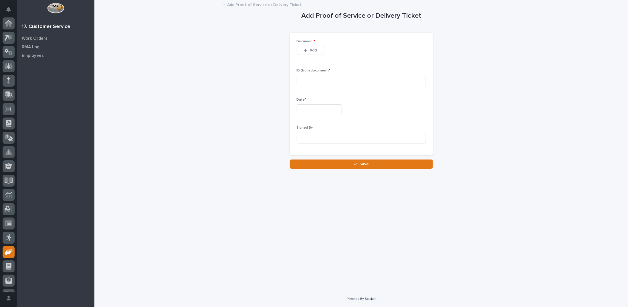
scroll to position [25, 0]
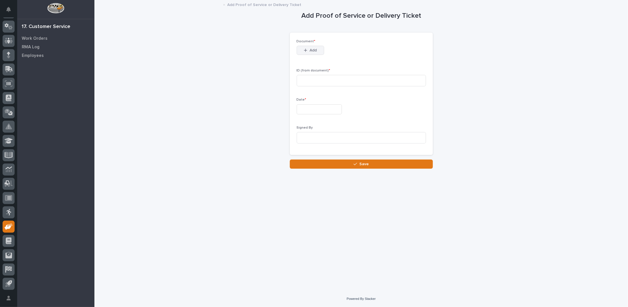
click at [307, 49] on icon "button" at bounding box center [305, 50] width 3 height 4
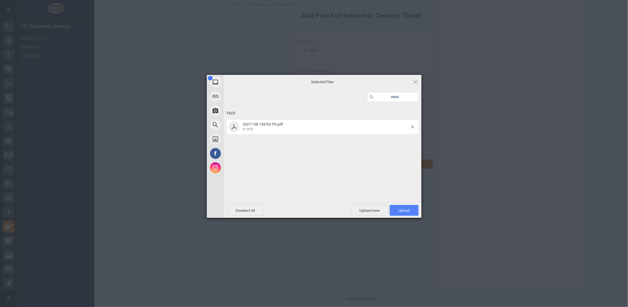
click at [403, 212] on span "Upload 1" at bounding box center [403, 211] width 11 height 4
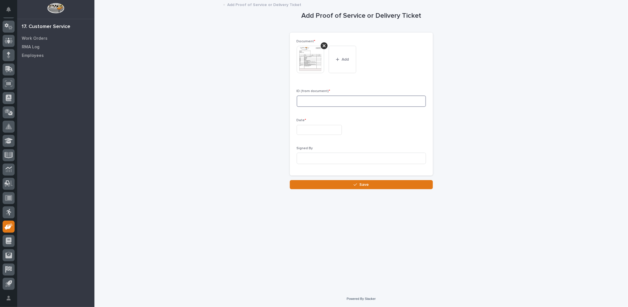
click at [304, 103] on input at bounding box center [361, 101] width 129 height 11
type input "26217"
click at [303, 128] on input "text" at bounding box center [319, 130] width 45 height 10
click at [316, 92] on div "20" at bounding box center [316, 93] width 8 height 8
type input "**********"
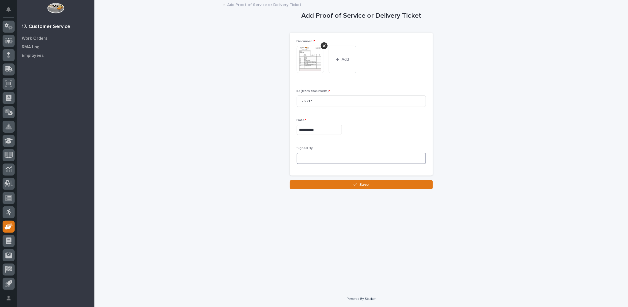
click at [317, 156] on input at bounding box center [361, 158] width 129 height 11
type input "s"
type input "Shipping via SR6853"
click at [349, 185] on button "Save" at bounding box center [361, 184] width 143 height 9
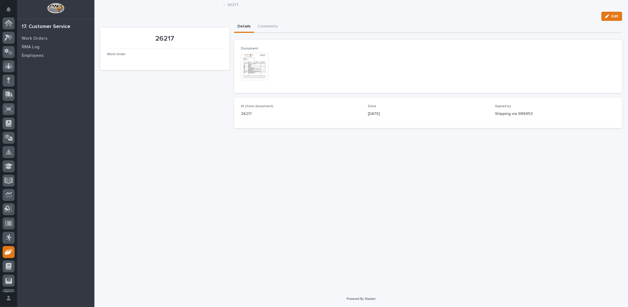
scroll to position [25, 0]
